Goal: Information Seeking & Learning: Learn about a topic

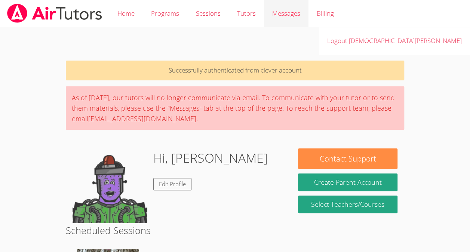
click at [293, 13] on span "Messages" at bounding box center [286, 13] width 28 height 9
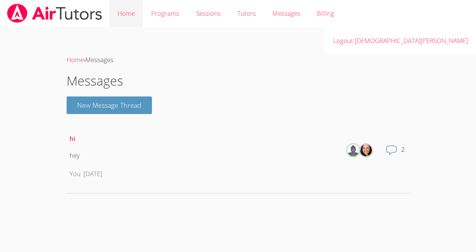
click at [121, 16] on link "Home" at bounding box center [126, 13] width 34 height 27
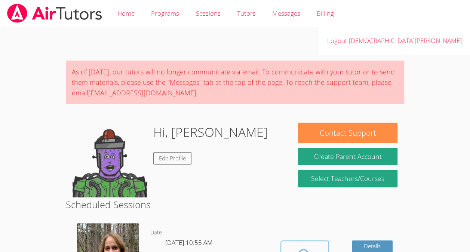
click at [305, 246] on icon at bounding box center [304, 256] width 21 height 21
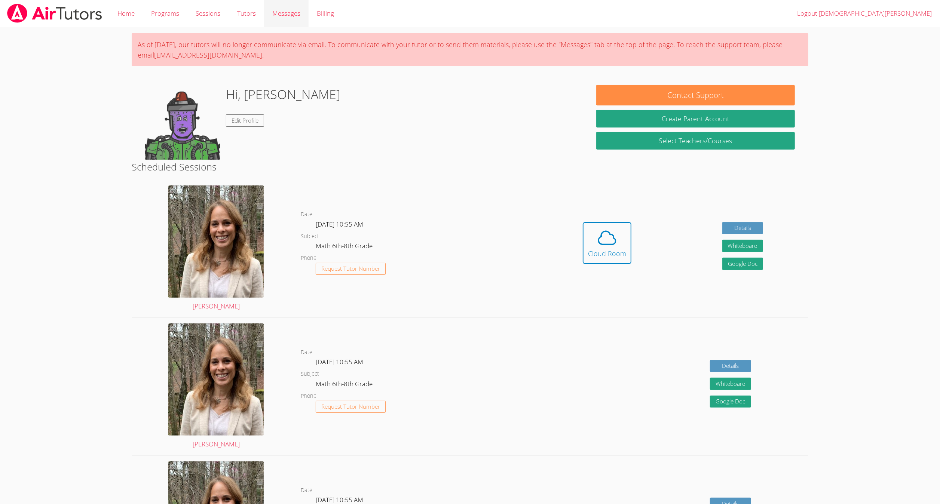
click at [292, 16] on span "Messages" at bounding box center [286, 13] width 28 height 9
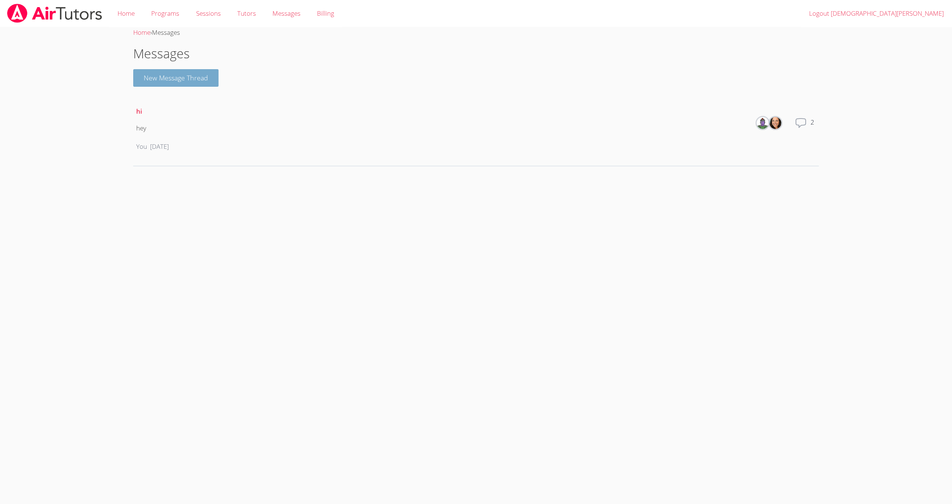
click at [201, 82] on button "New Message Thread" at bounding box center [175, 78] width 85 height 18
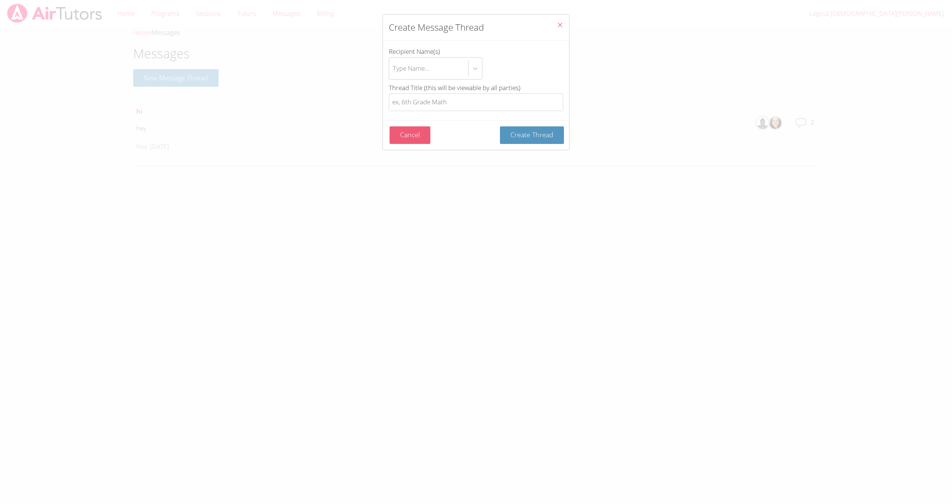
click at [419, 138] on button "Cancel" at bounding box center [409, 135] width 41 height 18
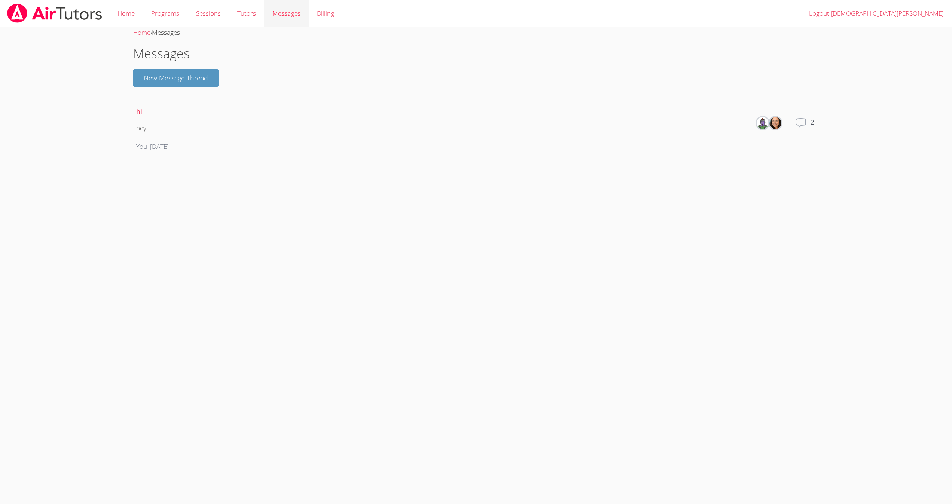
click at [292, 13] on span "Messages" at bounding box center [286, 13] width 28 height 9
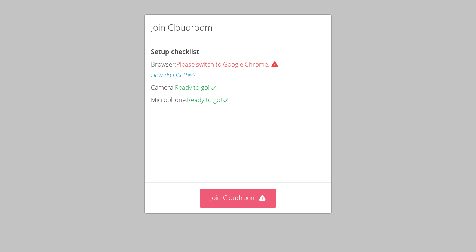
click at [240, 207] on button "Join Cloudroom" at bounding box center [238, 198] width 77 height 18
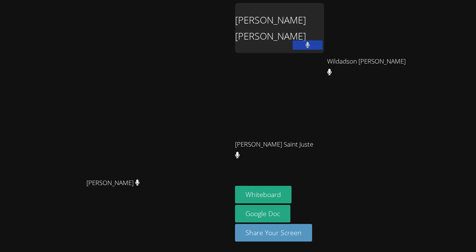
click at [416, 91] on div "Christ Cassie Joseph Wildadson Thelusma Wildadson Thelusma Nedjie Aisha Saint J…" at bounding box center [325, 84] width 181 height 163
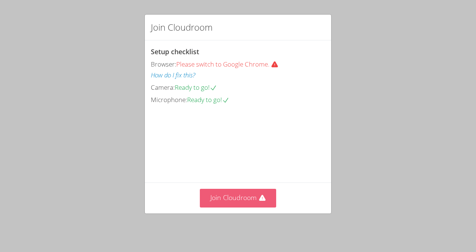
click at [242, 203] on button "Join Cloudroom" at bounding box center [238, 198] width 77 height 18
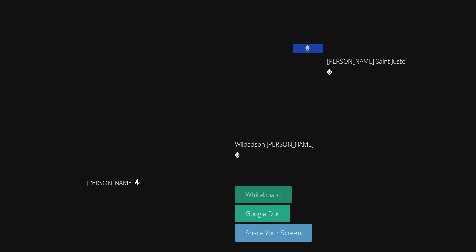
click at [291, 199] on button "Whiteboard" at bounding box center [263, 195] width 56 height 18
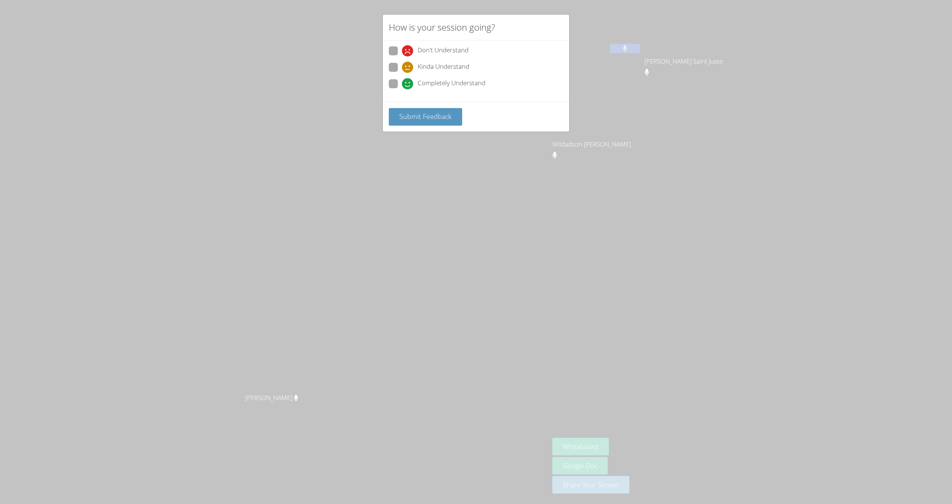
click at [415, 81] on div "Completely Understand" at bounding box center [443, 83] width 83 height 11
click at [408, 81] on input "Completely Understand" at bounding box center [405, 82] width 6 height 6
radio input "true"
click at [423, 116] on span "Submit Feedback" at bounding box center [425, 116] width 52 height 9
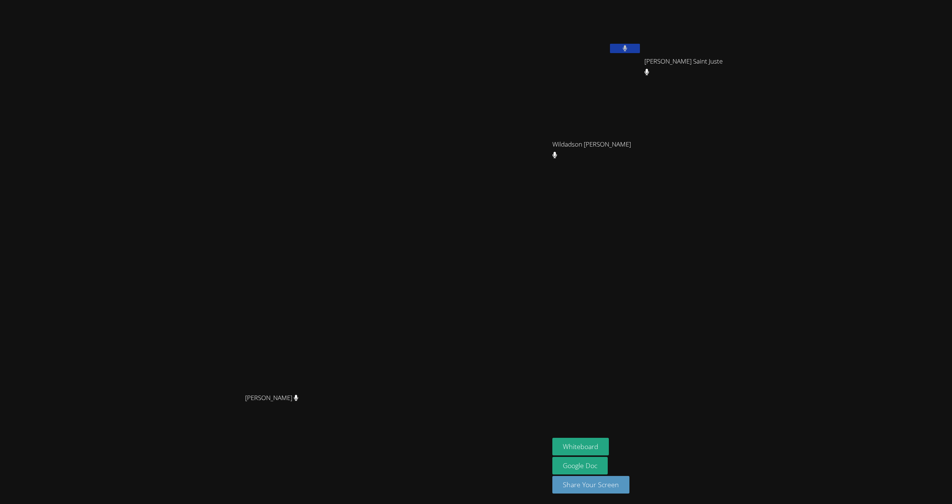
click at [475, 49] on button at bounding box center [625, 48] width 30 height 9
click at [475, 47] on icon at bounding box center [625, 48] width 8 height 6
